Goal: Transaction & Acquisition: Purchase product/service

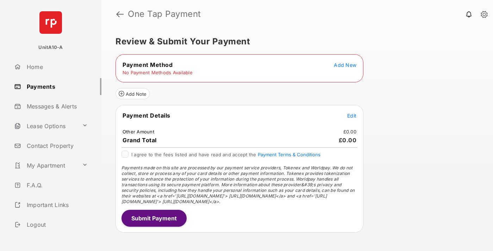
click at [345, 65] on span "Add New" at bounding box center [345, 65] width 23 height 6
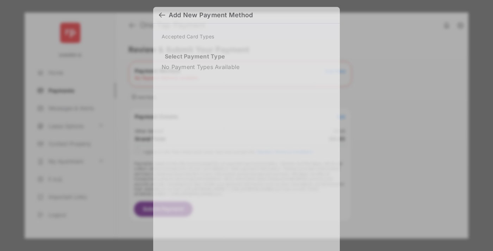
scroll to position [6, 0]
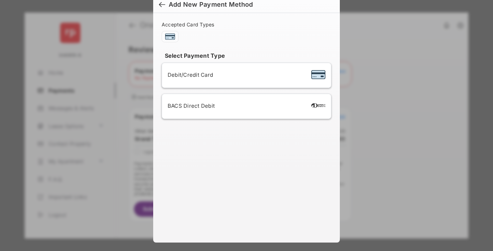
click at [189, 75] on span "Debit/Credit Card" at bounding box center [190, 75] width 45 height 7
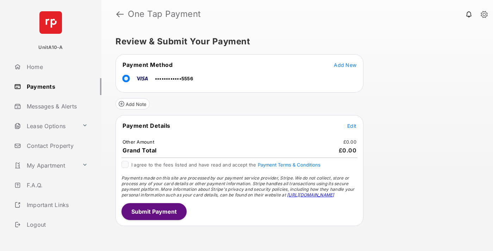
click at [352, 126] on span "Edit" at bounding box center [351, 126] width 9 height 6
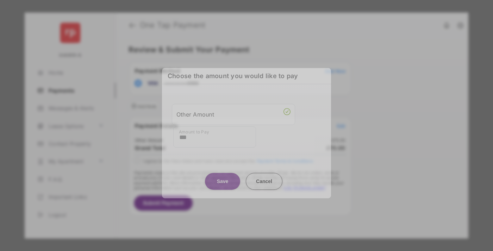
type input "***"
click at [223, 178] on button "Save" at bounding box center [222, 181] width 35 height 17
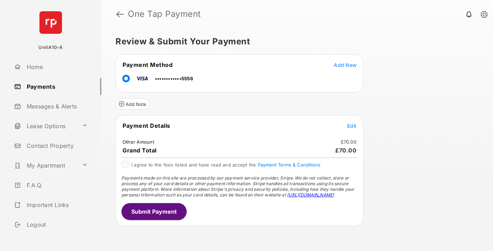
click at [154, 211] on button "Submit Payment" at bounding box center [154, 211] width 65 height 17
